Goal: Transaction & Acquisition: Purchase product/service

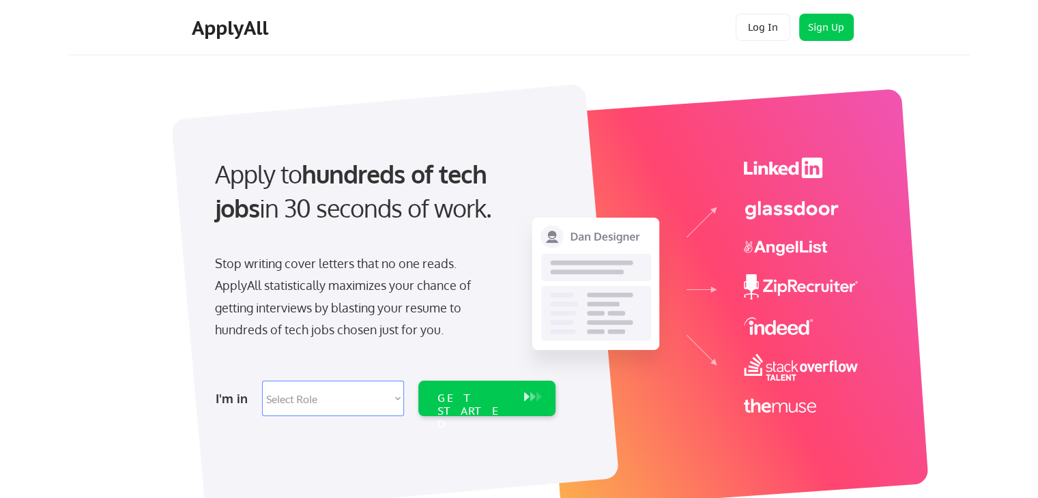
scroll to position [1, 0]
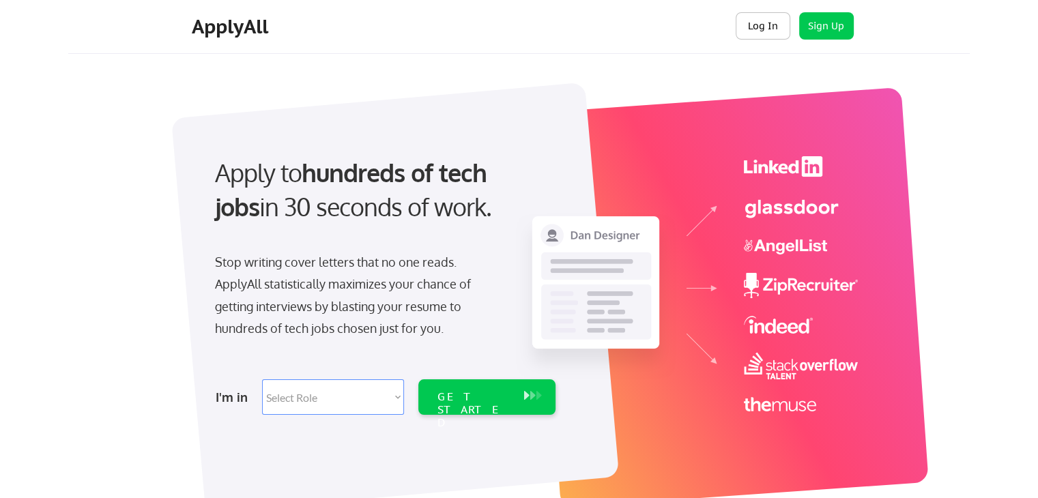
click at [746, 22] on button "Log In" at bounding box center [762, 25] width 55 height 27
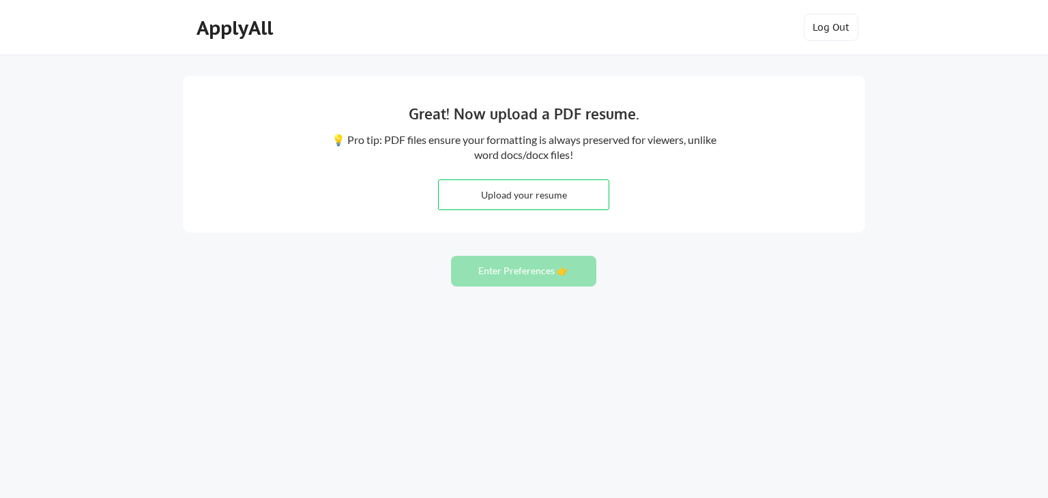
click at [491, 199] on input "file" at bounding box center [524, 194] width 170 height 29
type input "C:\fakepath\CChampagneResume2025.pdf"
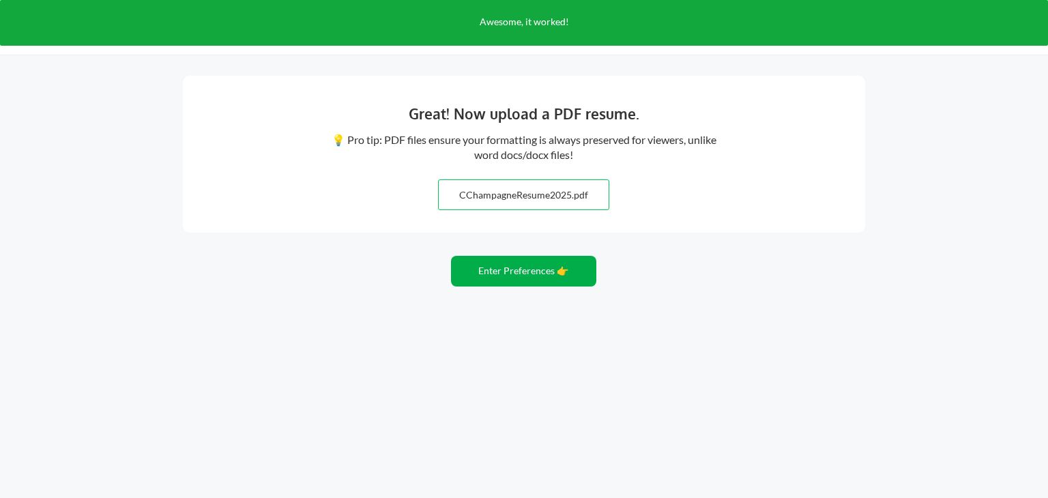
click at [521, 260] on button "Enter Preferences 👉" at bounding box center [523, 271] width 145 height 31
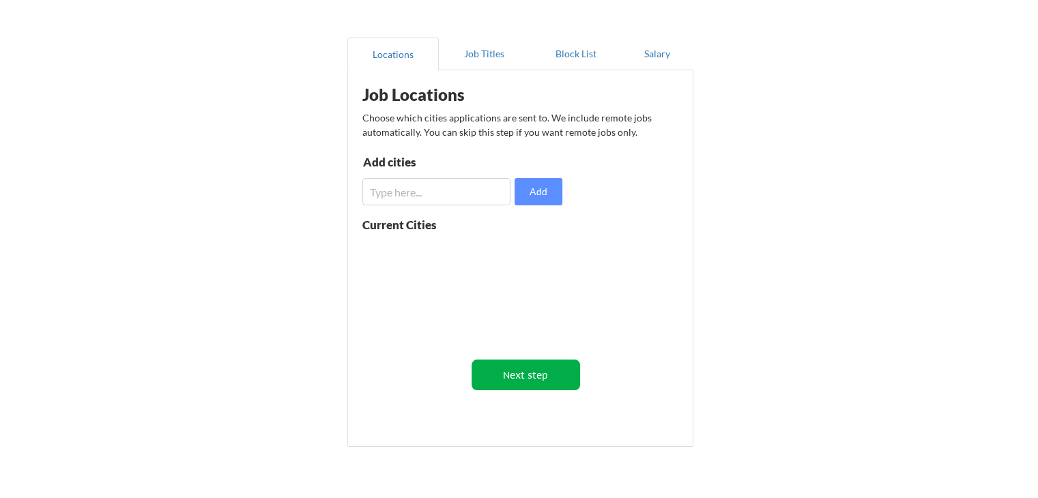
click at [518, 366] on button "Next step" at bounding box center [525, 375] width 108 height 31
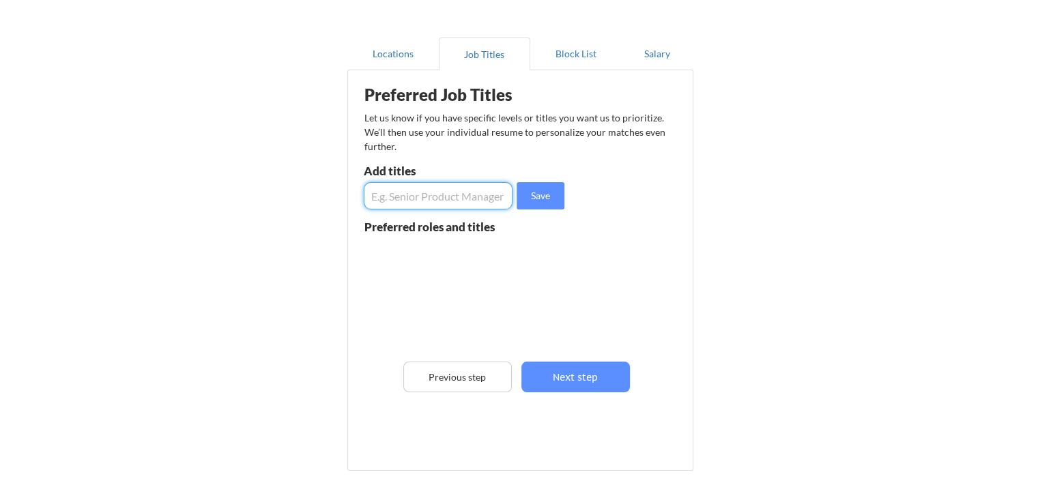
click at [439, 197] on input "input" at bounding box center [438, 195] width 149 height 27
type input "Technical Support Engineer"
click at [557, 173] on div "Preferred Job Titles Let us know if you have specific levels or titles you want…" at bounding box center [523, 267] width 336 height 380
click at [550, 192] on button "Save" at bounding box center [540, 195] width 48 height 27
click at [454, 192] on input "input" at bounding box center [438, 195] width 149 height 27
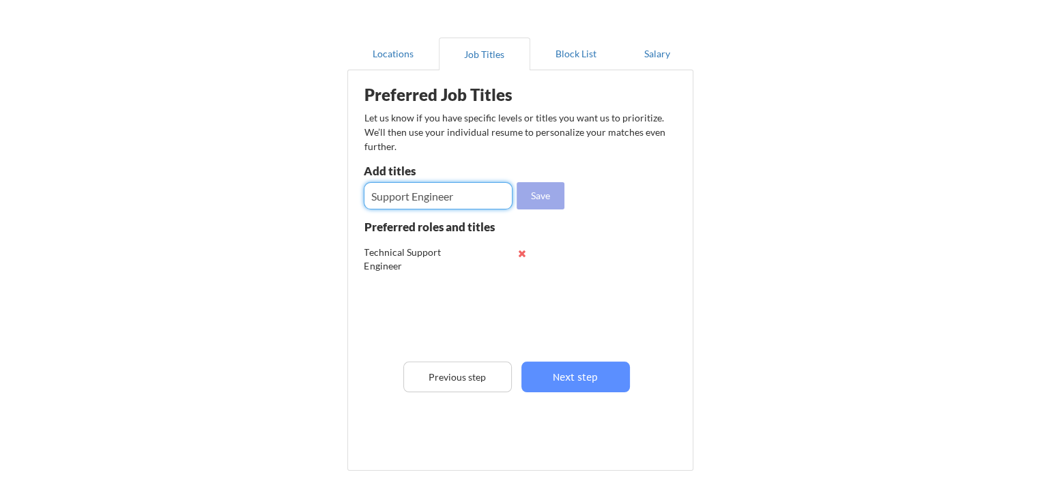
type input "Support Engineer"
click at [531, 203] on button "Save" at bounding box center [540, 195] width 48 height 27
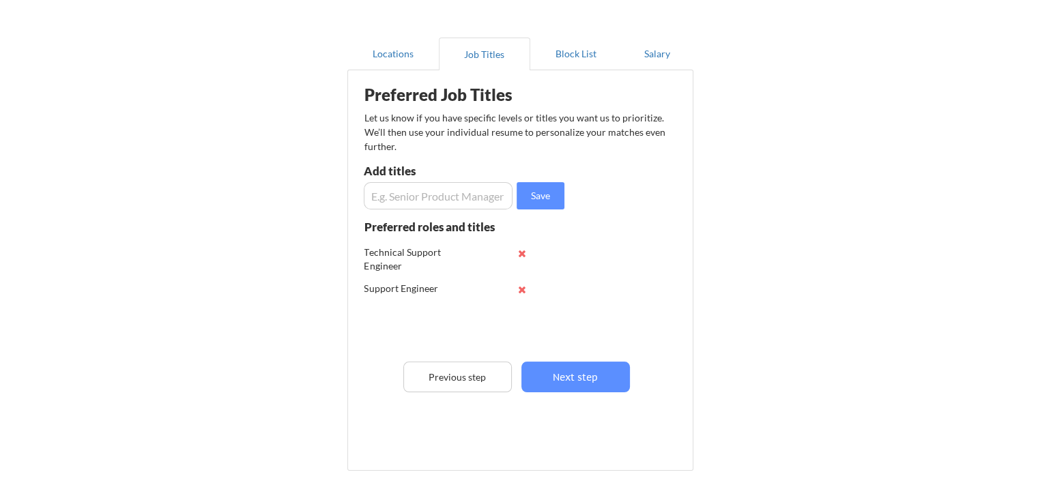
click at [450, 190] on input "input" at bounding box center [438, 195] width 149 height 27
click at [435, 196] on input "input" at bounding box center [438, 195] width 149 height 27
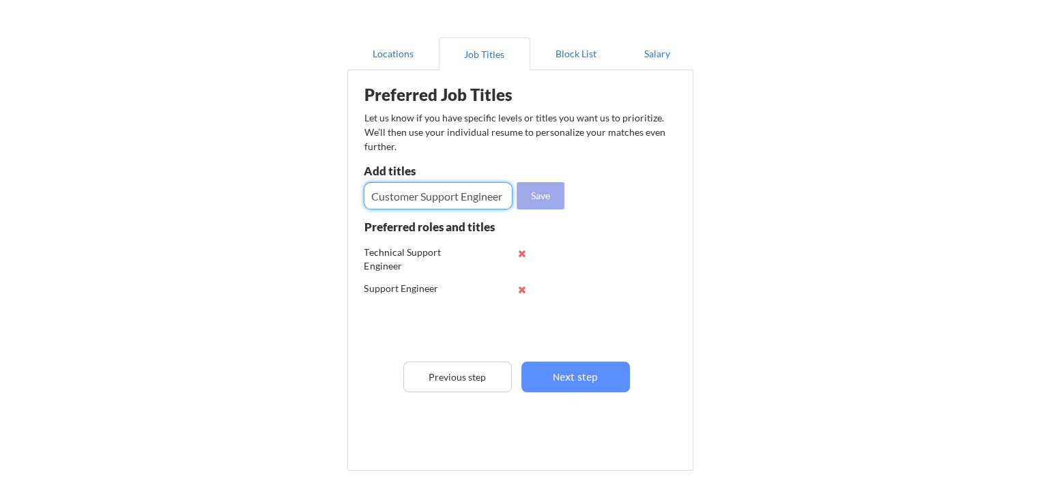
type input "Customer Support Engineer"
click at [541, 191] on button "Save" at bounding box center [540, 195] width 48 height 27
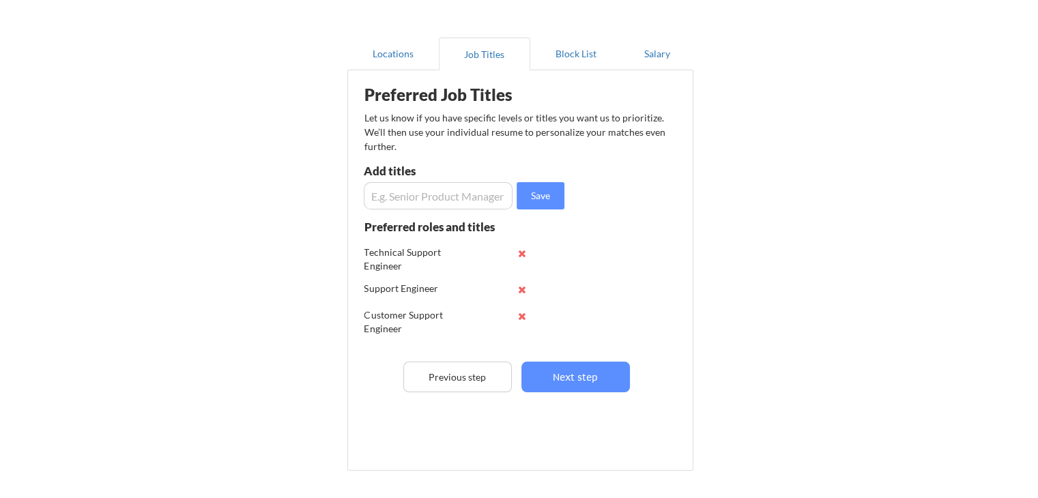
click at [450, 185] on input "input" at bounding box center [438, 195] width 149 height 27
type input "Technical Writer"
click at [516, 200] on button "Save" at bounding box center [540, 195] width 48 height 27
click at [456, 199] on input "input" at bounding box center [438, 195] width 149 height 27
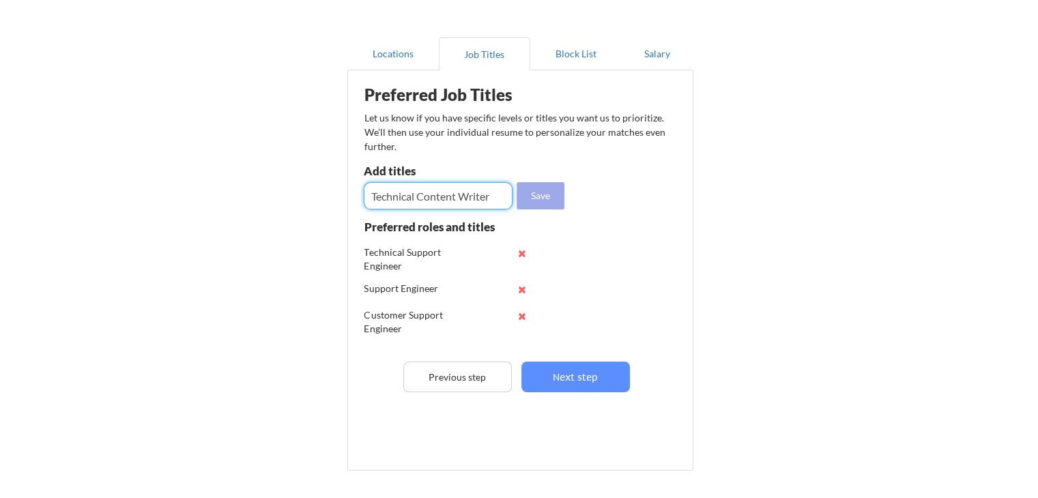
type input "Technical Content Writer"
click at [551, 194] on button "Save" at bounding box center [540, 195] width 48 height 27
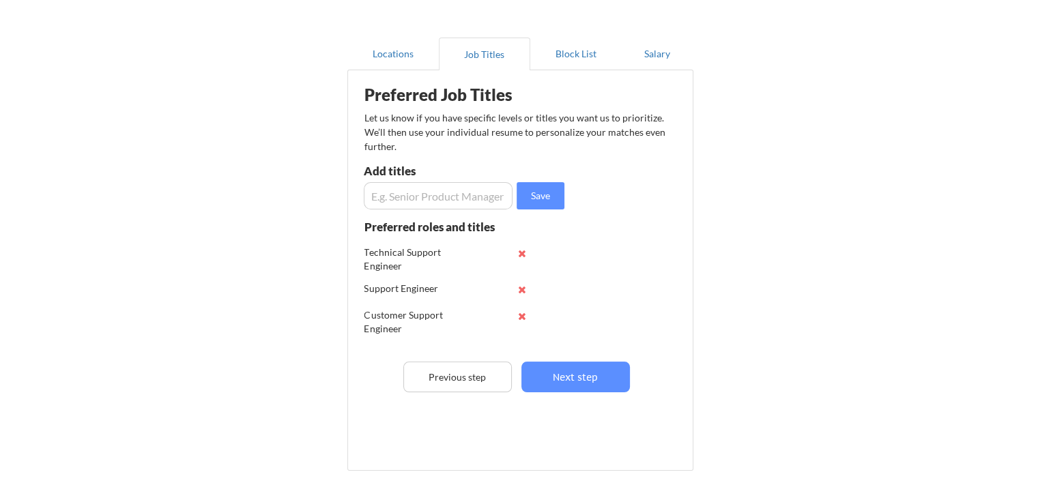
click at [404, 186] on input "input" at bounding box center [438, 195] width 149 height 27
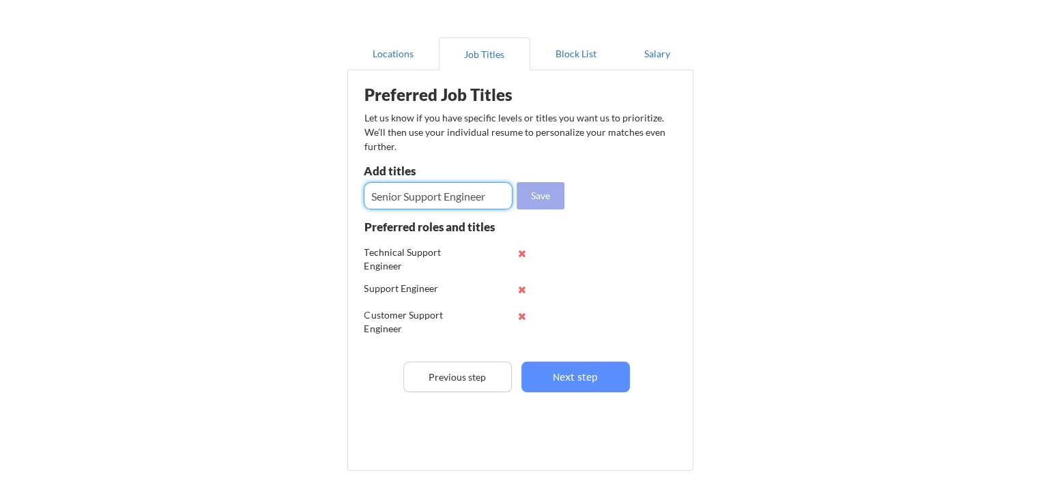
type input "Senior Support Engineer"
click at [535, 202] on button "Save" at bounding box center [540, 195] width 48 height 27
click at [456, 200] on input "input" at bounding box center [438, 195] width 149 height 27
type input "Senior Content Writer"
click at [540, 205] on button "Save" at bounding box center [540, 195] width 48 height 27
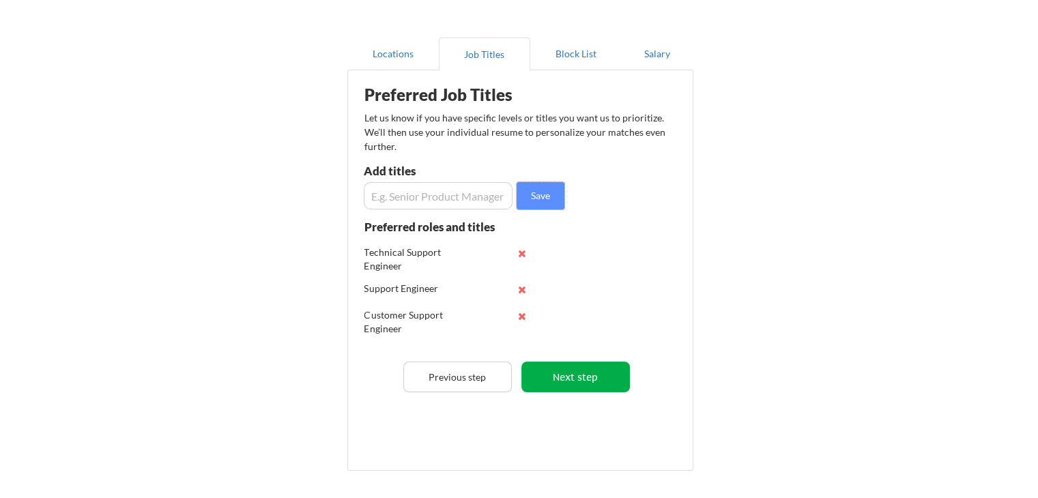
click at [602, 386] on button "Next step" at bounding box center [575, 377] width 108 height 31
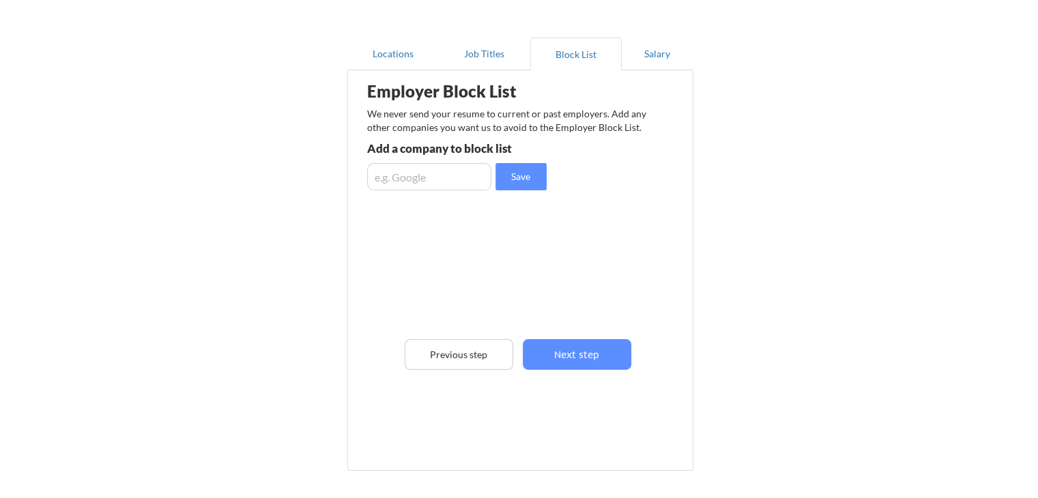
click at [426, 178] on input "input" at bounding box center [429, 176] width 124 height 27
type input "PagerDuty"
click at [523, 185] on button "Save" at bounding box center [520, 176] width 51 height 27
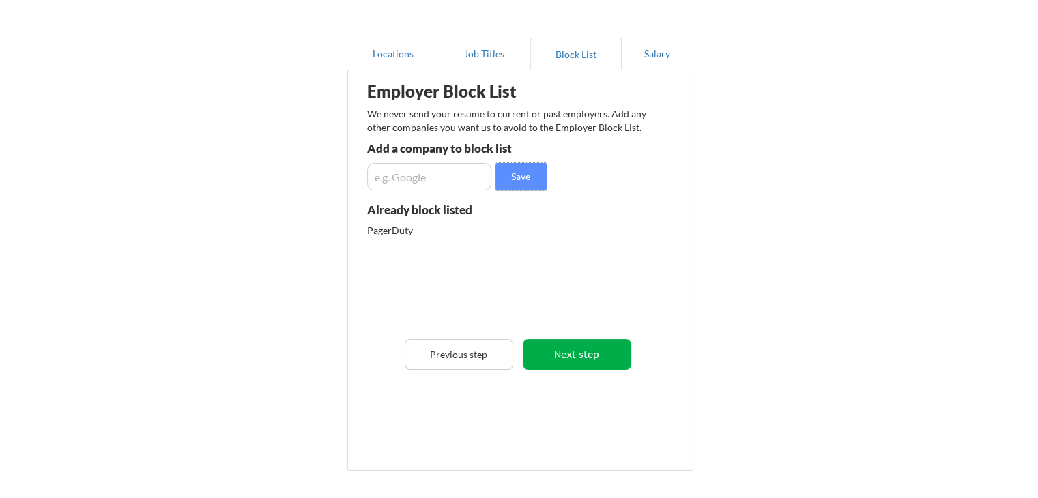
click at [588, 364] on button "Next step" at bounding box center [577, 354] width 108 height 31
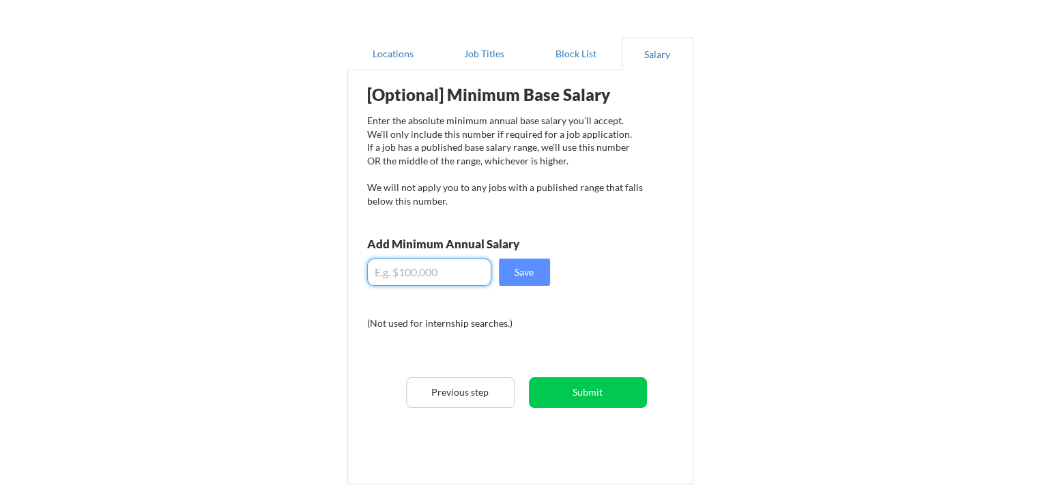
click at [398, 267] on input "input" at bounding box center [429, 272] width 124 height 27
type input "$100,000"
click at [535, 279] on button "Save" at bounding box center [524, 272] width 51 height 27
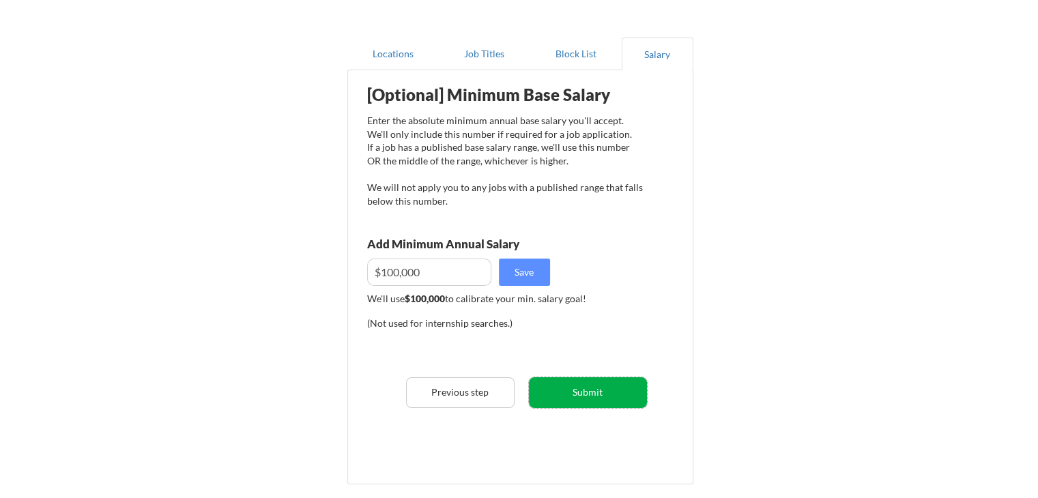
click at [593, 389] on button "Submit" at bounding box center [588, 392] width 118 height 31
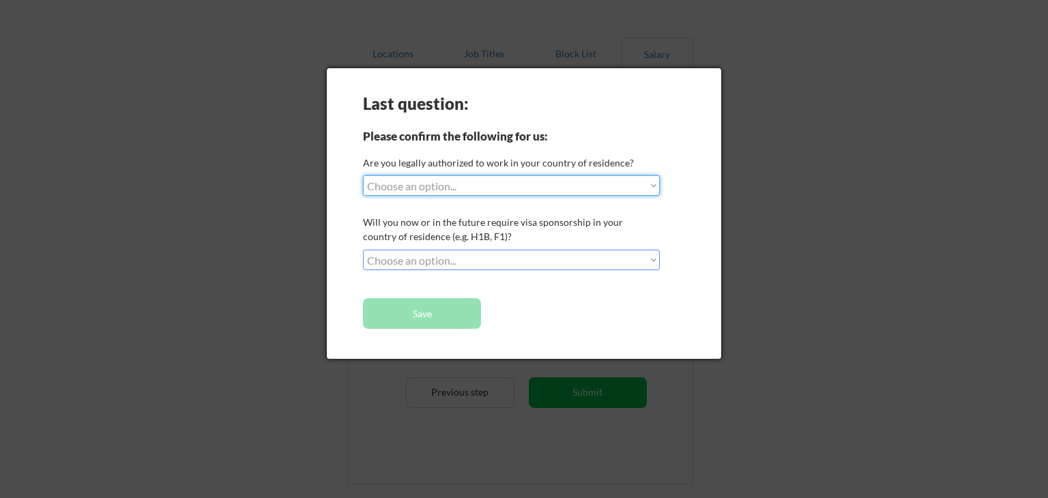
click at [519, 194] on select "Choose an option... Yes, I am a US Citizen Yes, I am a Canadian Citizen Yes, I …" at bounding box center [511, 185] width 297 height 20
select select ""yes__i_am_a_us_citizen""
click at [363, 175] on select "Choose an option... Yes, I am a US Citizen Yes, I am a Canadian Citizen Yes, I …" at bounding box center [511, 185] width 297 height 20
click at [502, 262] on select "Choose an option... No, I will not need sponsorship Yes, I will need sponsorship" at bounding box center [511, 260] width 297 height 20
select select ""no__i_will_not_need_sponsorship""
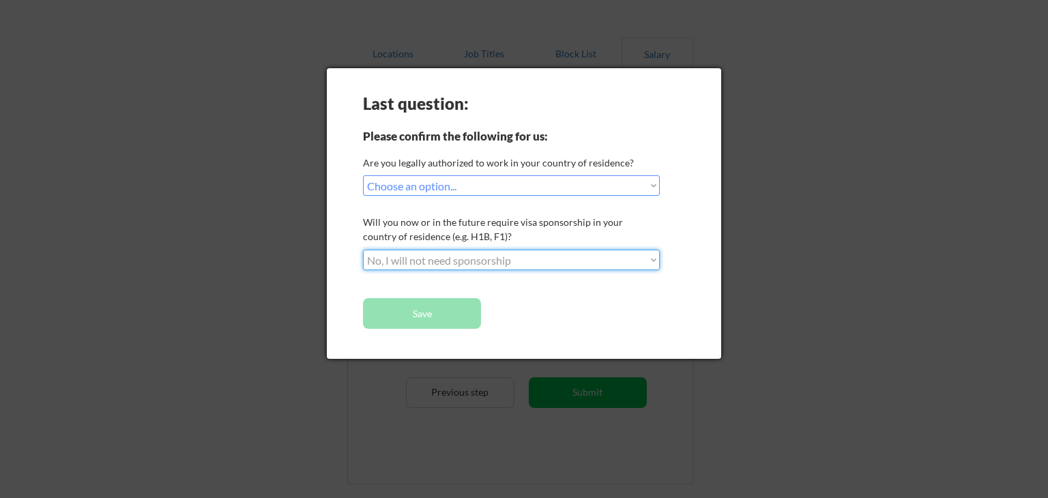
click at [363, 250] on select "Choose an option... No, I will not need sponsorship Yes, I will need sponsorship" at bounding box center [511, 260] width 297 height 20
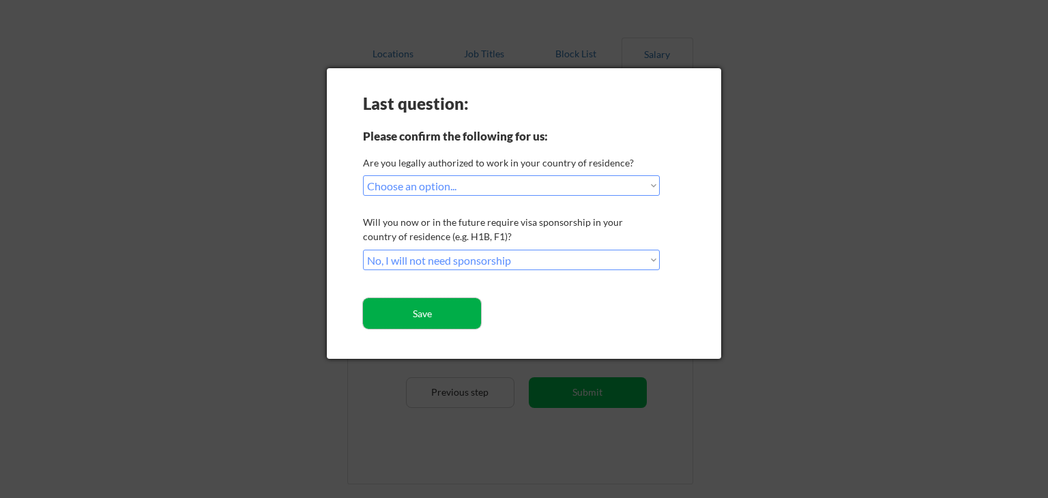
click at [458, 312] on button "Save" at bounding box center [422, 313] width 118 height 31
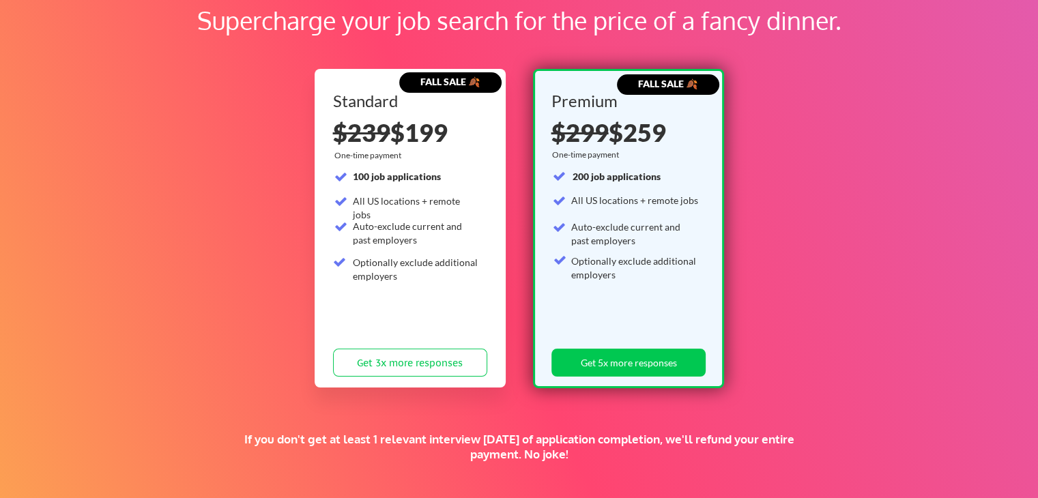
scroll to position [302, 0]
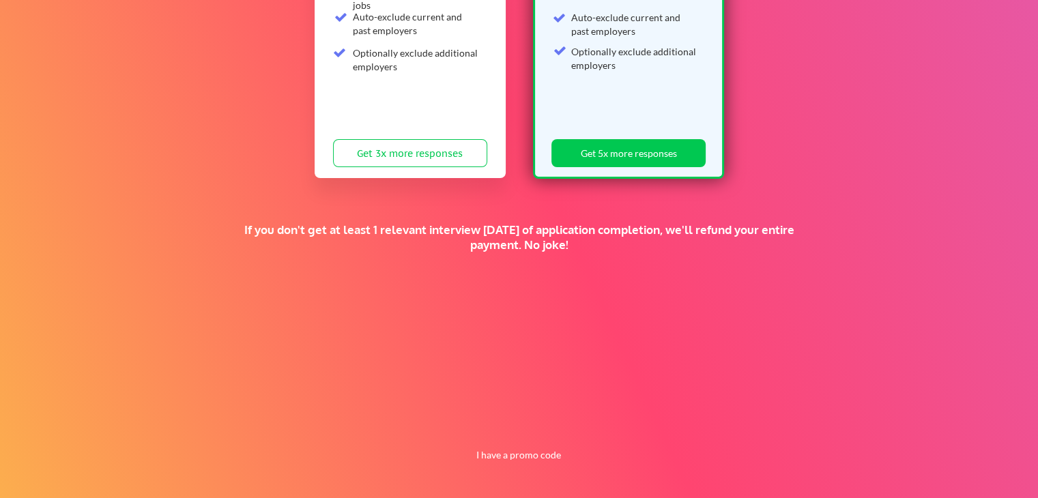
click at [377, 233] on div "If you don't get at least 1 relevant interview [DATE] of application completion…" at bounding box center [519, 237] width 564 height 30
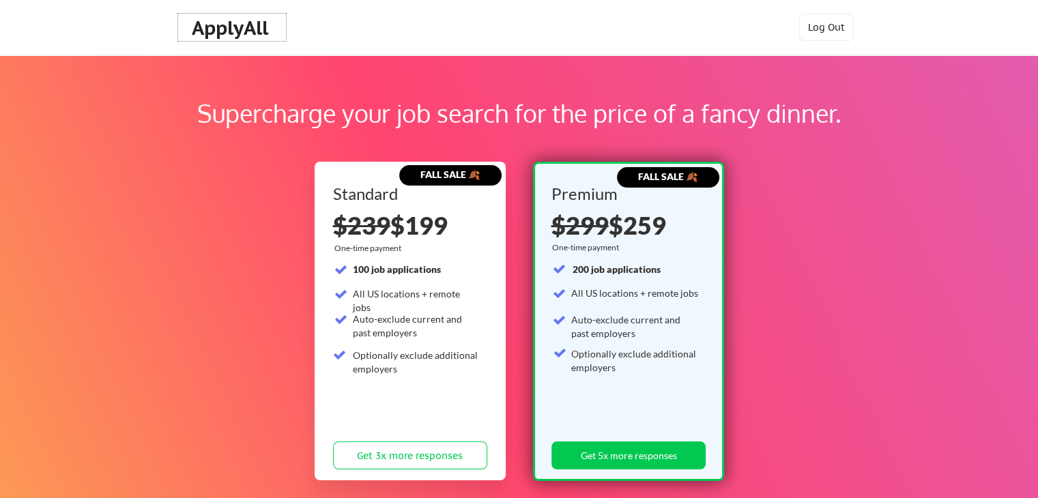
click at [257, 23] on div "ApplyAll" at bounding box center [232, 27] width 81 height 23
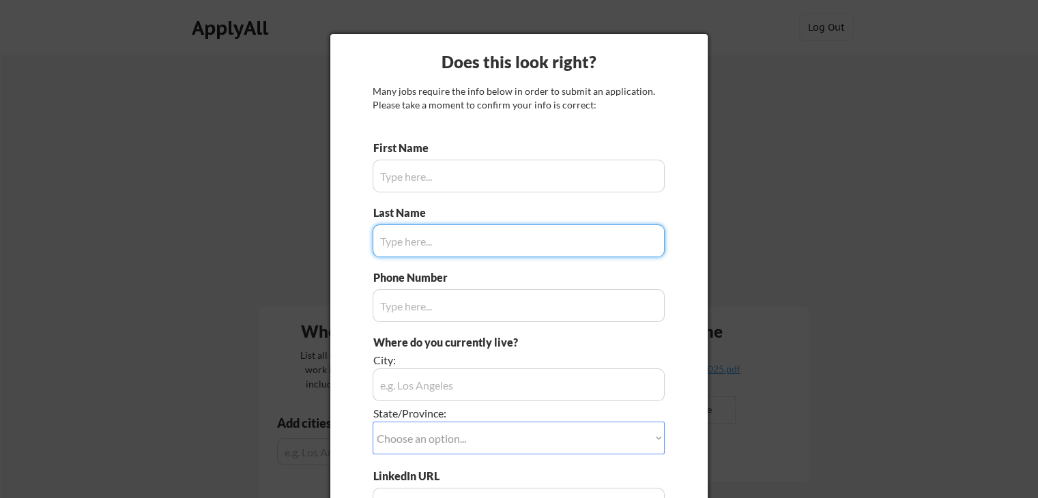
click at [441, 173] on input "input" at bounding box center [519, 176] width 292 height 33
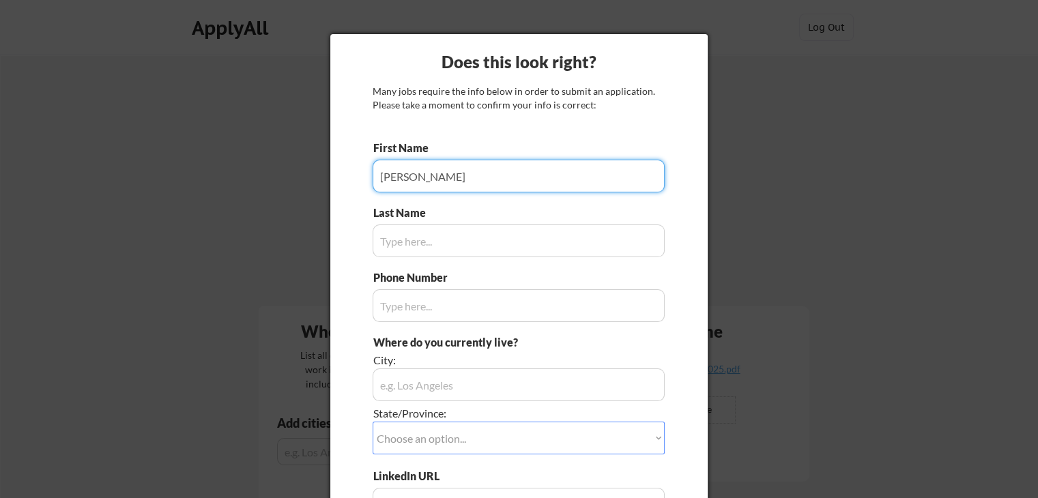
type input "Cassandra"
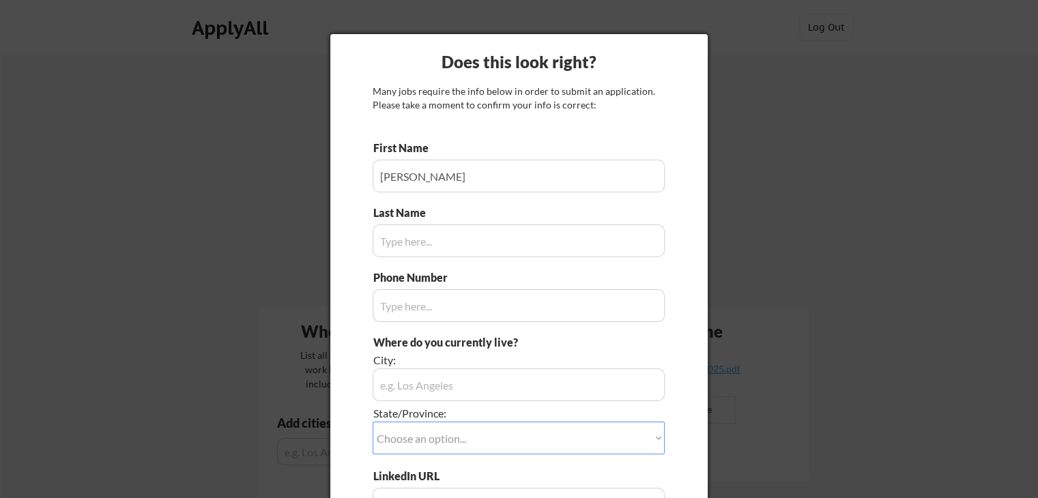
click at [437, 239] on input "input" at bounding box center [519, 240] width 292 height 33
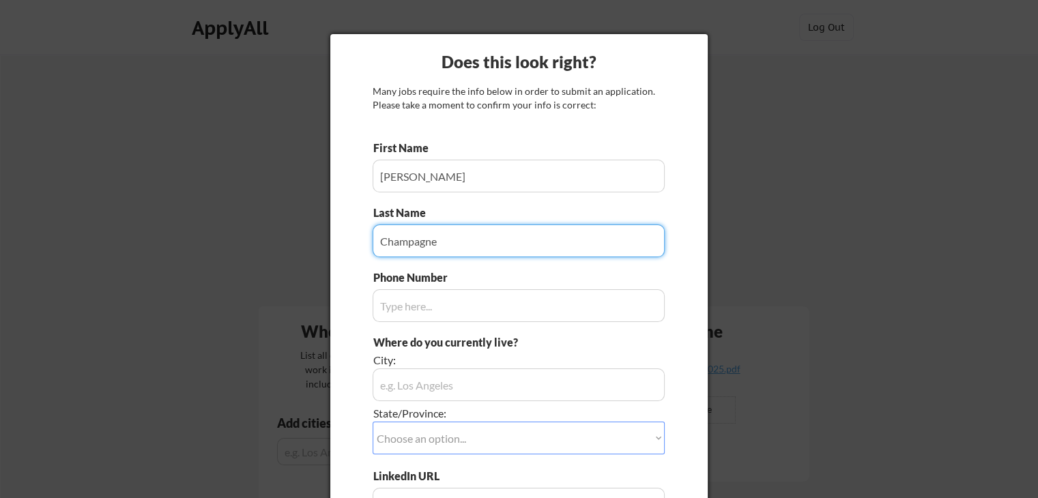
type input "Champagne"
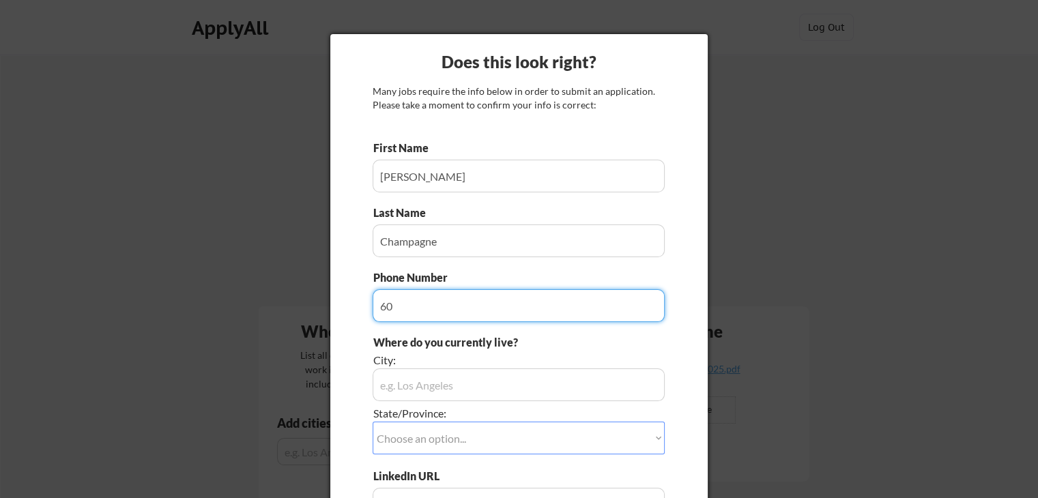
type input "6"
type input "1-603-903-7376"
click at [441, 393] on input "input" at bounding box center [519, 384] width 292 height 33
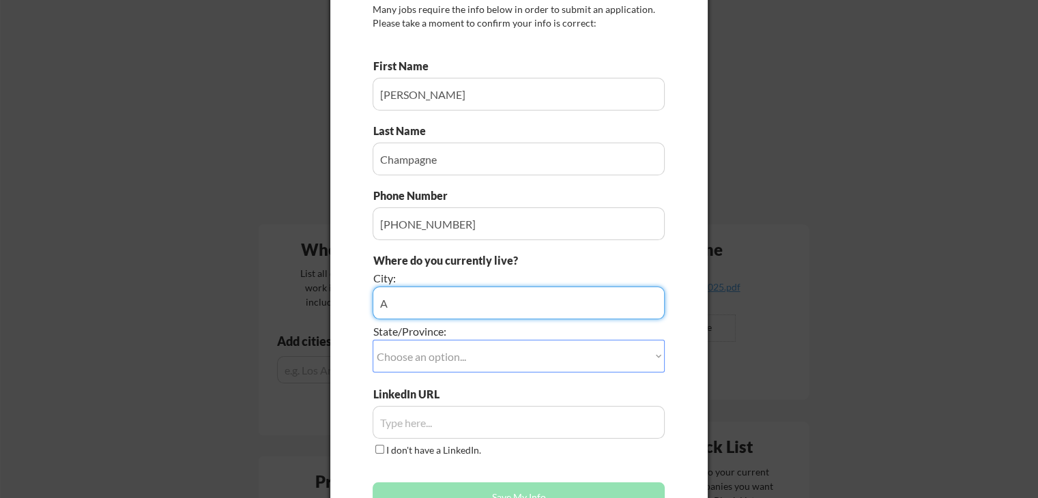
scroll to position [85, 0]
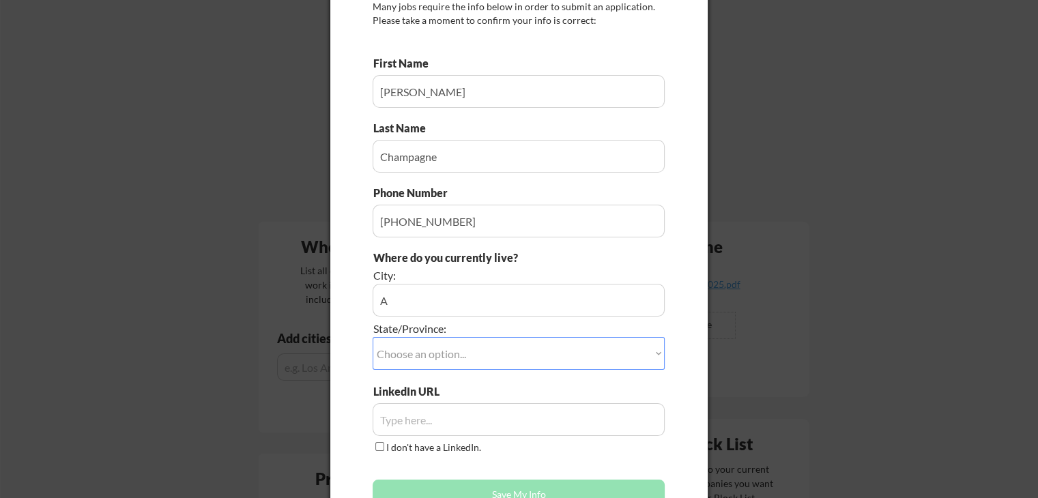
click at [441, 393] on div "LinkedIn URL" at bounding box center [424, 391] width 102 height 15
click at [417, 296] on input "input" at bounding box center [519, 300] width 292 height 33
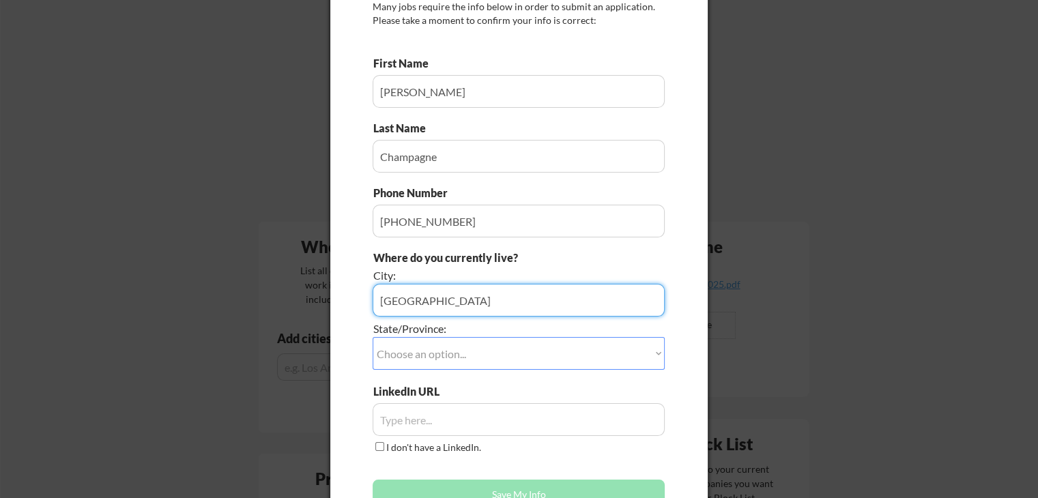
type input "Atlanta"
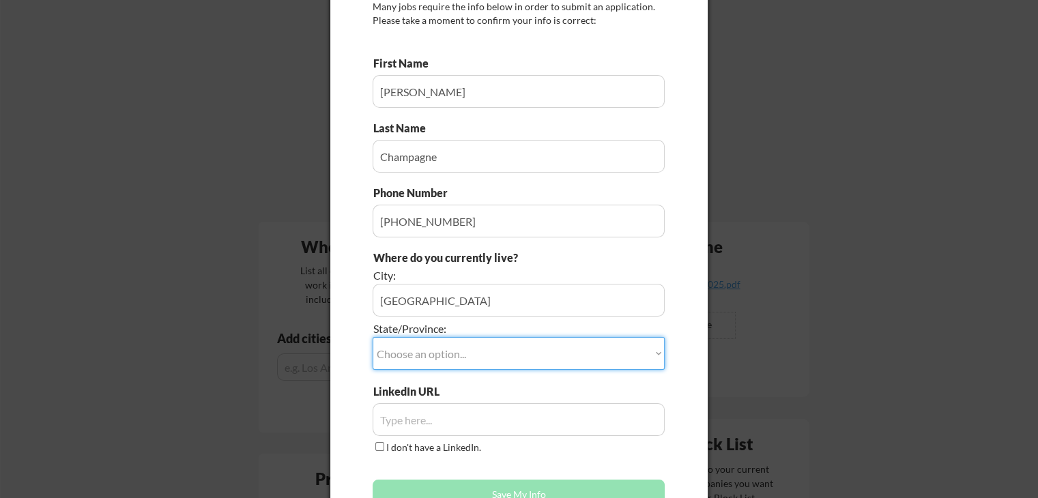
click at [420, 348] on select "Choose an option... Other/Not Applicable Alabama Alaska Alberta Arizona Arkansa…" at bounding box center [519, 353] width 292 height 33
select select ""Georgia""
click at [373, 337] on select "Choose an option... Other/Not Applicable Alabama Alaska Alberta Arizona Arkansa…" at bounding box center [519, 353] width 292 height 33
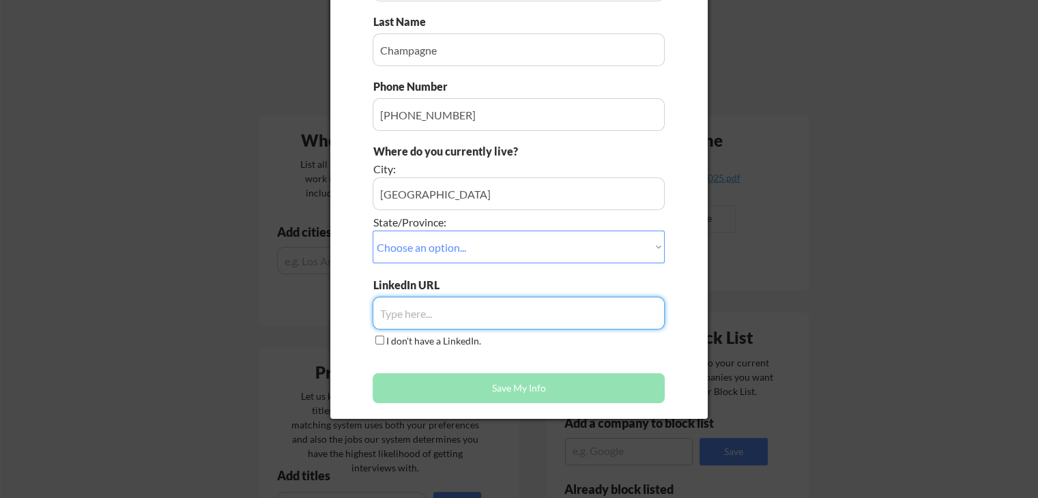
click at [411, 319] on input "input" at bounding box center [519, 313] width 292 height 33
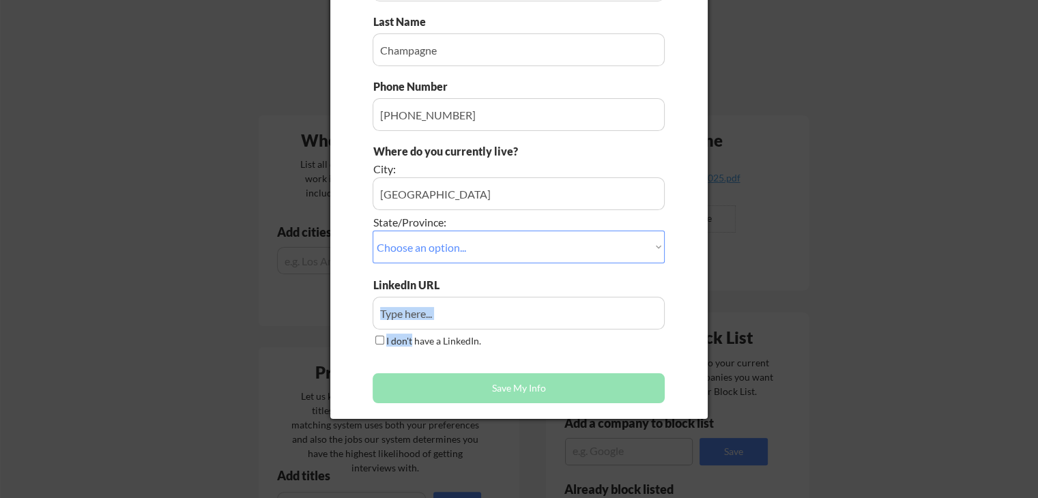
drag, startPoint x: 412, startPoint y: 334, endPoint x: 416, endPoint y: 310, distance: 24.2
click at [416, 310] on div "LinkedIn URL I don't have a LinkedIn." at bounding box center [519, 314] width 292 height 72
click at [416, 310] on input "input" at bounding box center [519, 313] width 292 height 33
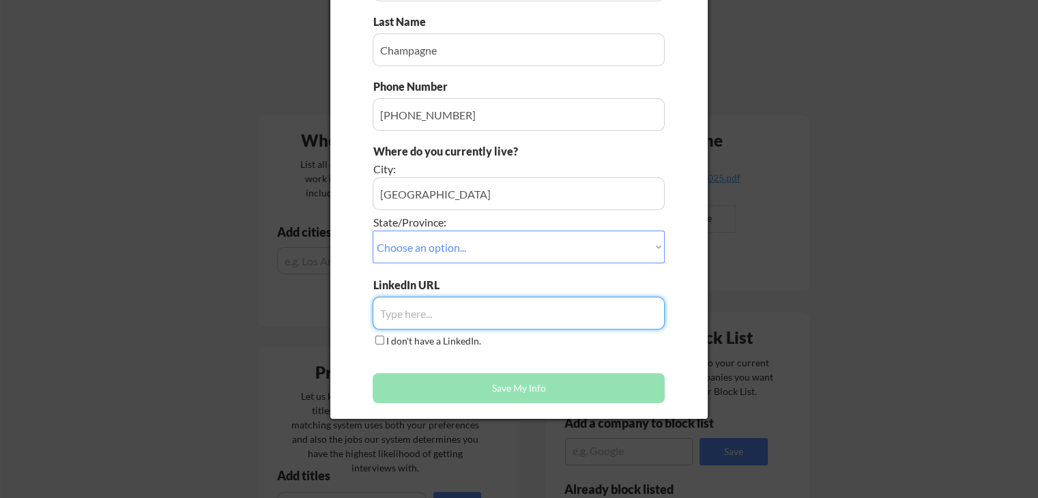
paste input "https://www.linkedin.com/in/cassiechampagne/"
type input "https://www.linkedin.com/in/cassiechampagne/"
click at [406, 350] on div "First Name Last Name Phone Number Where do you currently live? City: State/Prov…" at bounding box center [519, 180] width 292 height 461
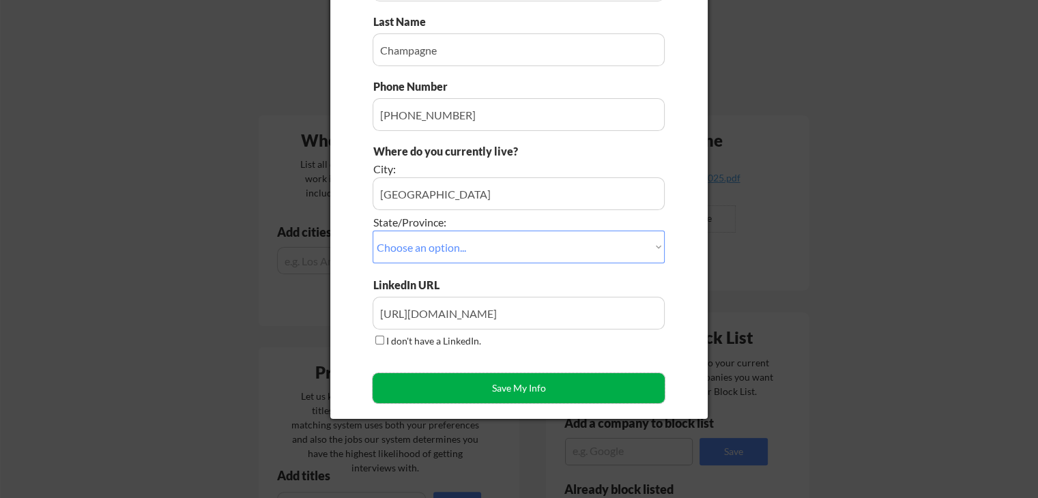
click at [431, 383] on button "Save My Info" at bounding box center [519, 388] width 292 height 30
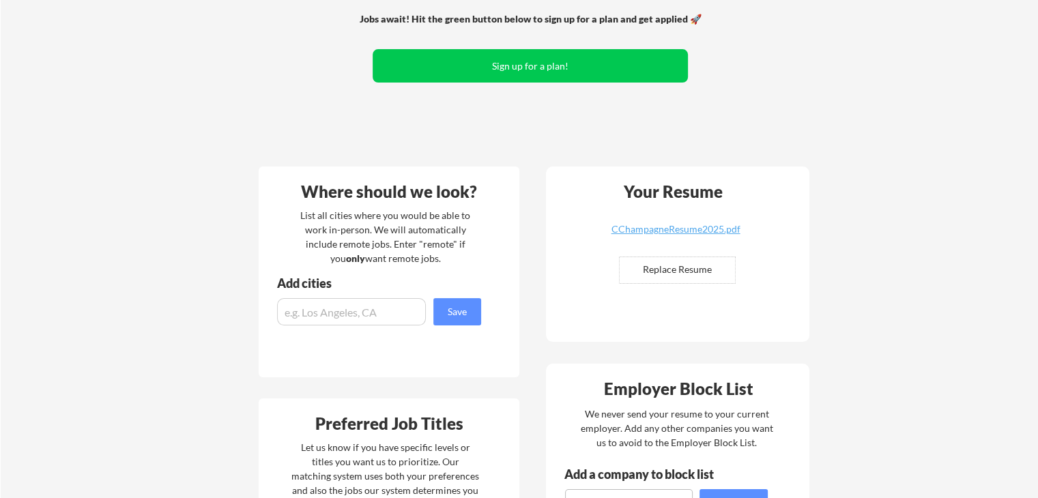
scroll to position [0, 0]
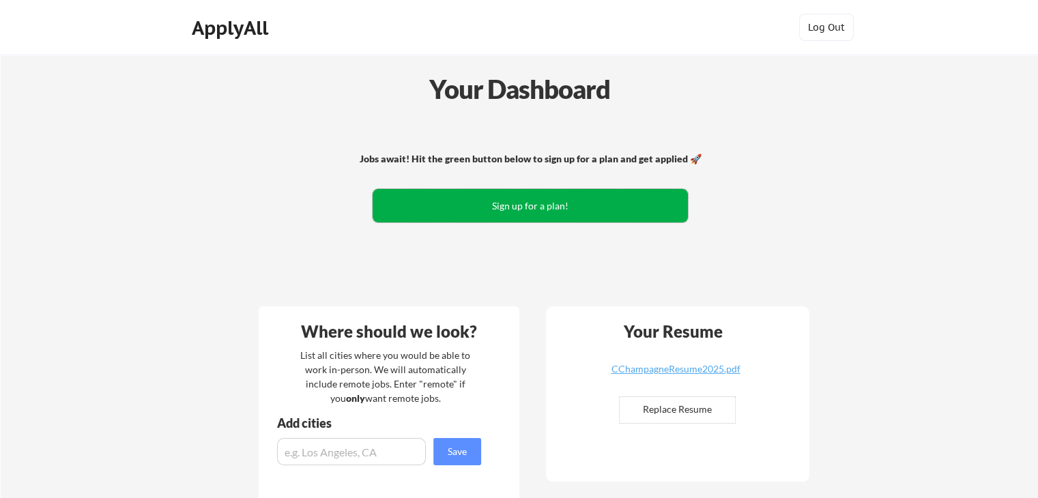
click at [506, 203] on button "Sign up for a plan!" at bounding box center [530, 205] width 315 height 33
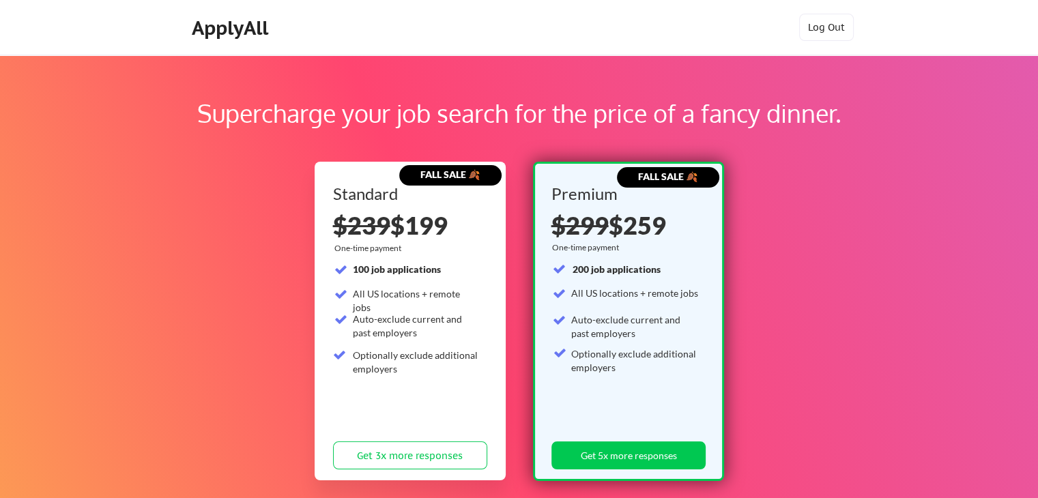
click at [588, 116] on div "Supercharge your job search for the price of a fancy dinner." at bounding box center [518, 113] width 863 height 37
drag, startPoint x: 330, startPoint y: 225, endPoint x: 393, endPoint y: 228, distance: 63.5
click at [393, 228] on div "FALL SALE 🍂 Standard $239 $199 One-time payment 100 job applications All US loc…" at bounding box center [410, 321] width 191 height 319
click at [393, 228] on div "$239 $199" at bounding box center [410, 225] width 154 height 25
drag, startPoint x: 393, startPoint y: 228, endPoint x: 469, endPoint y: 222, distance: 76.6
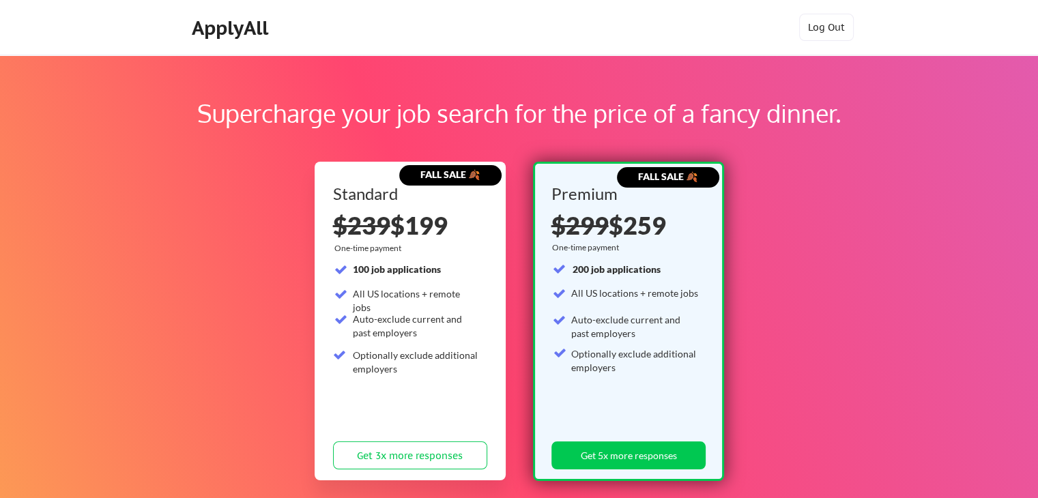
click at [469, 222] on div "$239 $199" at bounding box center [410, 225] width 154 height 25
click at [239, 31] on div "ApplyAll" at bounding box center [232, 27] width 81 height 23
